Goal: Check status: Check status

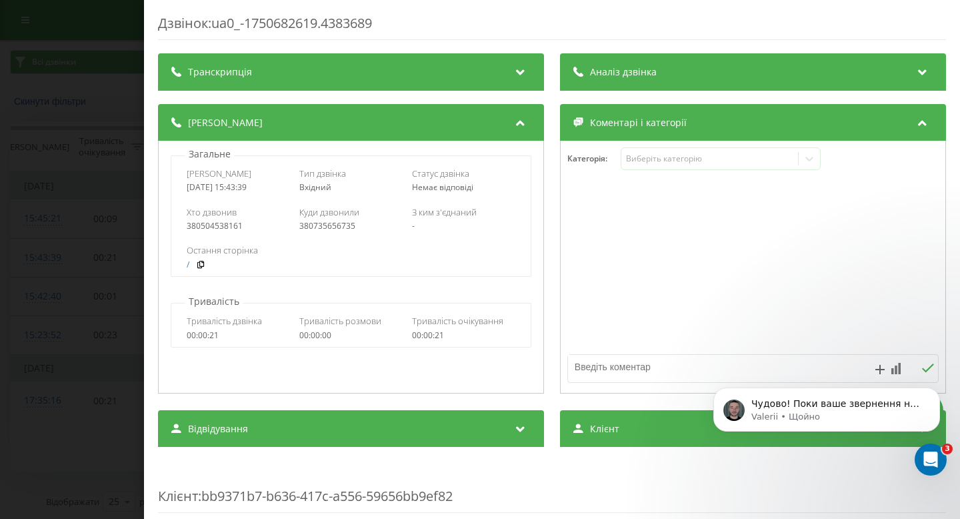
click at [101, 124] on div "Дзвінок : ua0_-1750682619.4383689 Транскрипція Для AI-аналізу майбутніх дзвінкі…" at bounding box center [480, 259] width 960 height 519
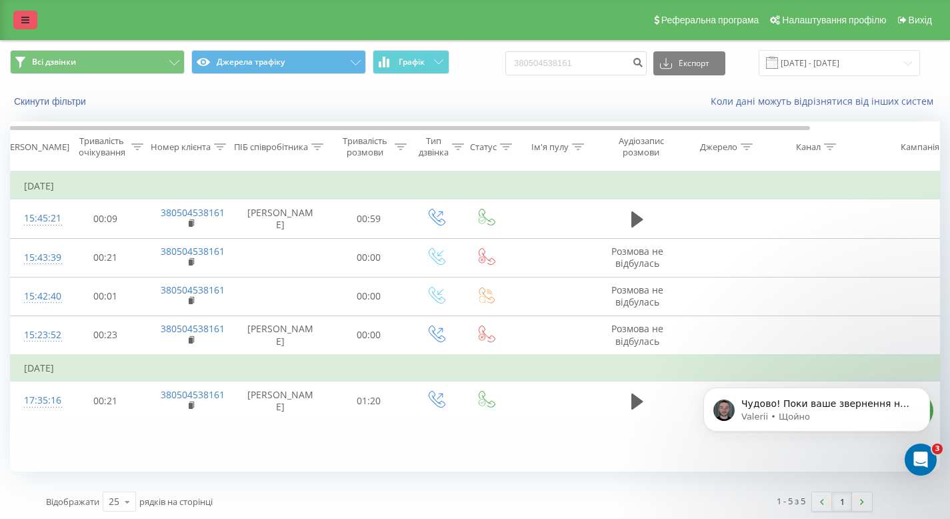
click at [22, 11] on link at bounding box center [25, 20] width 24 height 19
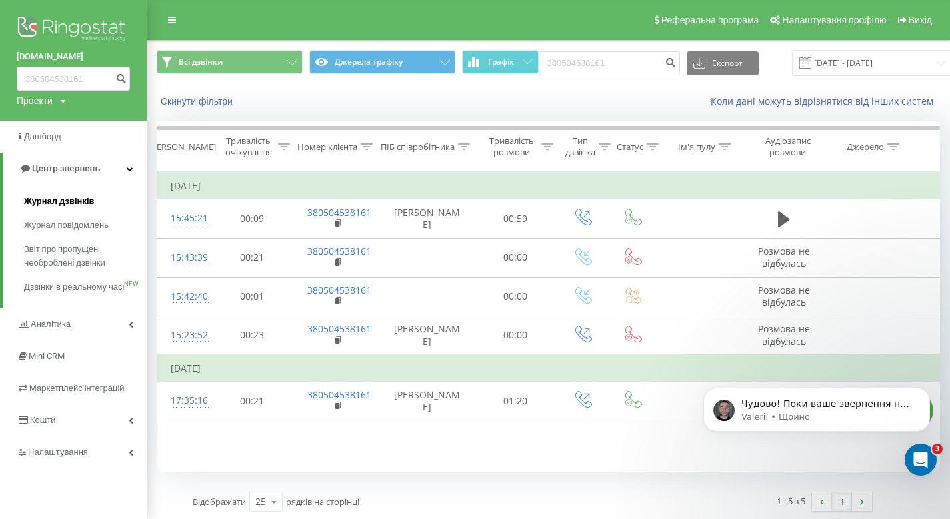
click at [56, 196] on span "Журнал дзвінків" at bounding box center [59, 201] width 71 height 13
click at [55, 200] on span "Журнал дзвінків" at bounding box center [59, 201] width 71 height 13
